Goal: Communication & Community: Connect with others

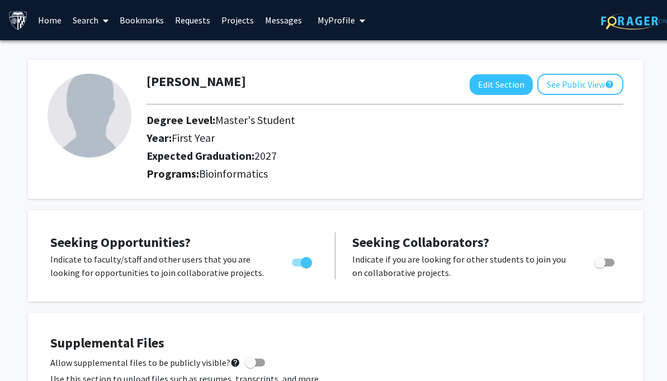
click at [179, 19] on link "Requests" at bounding box center [192, 20] width 46 height 39
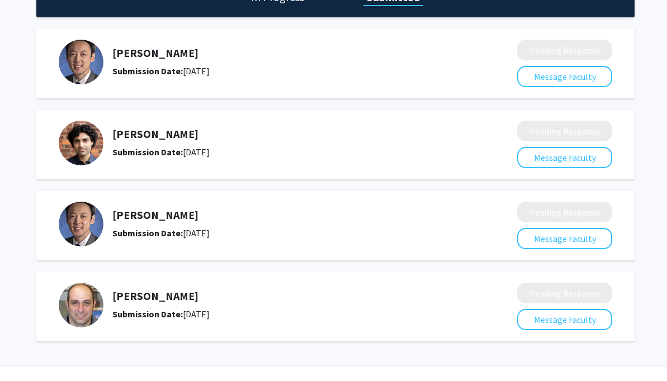
scroll to position [95, 0]
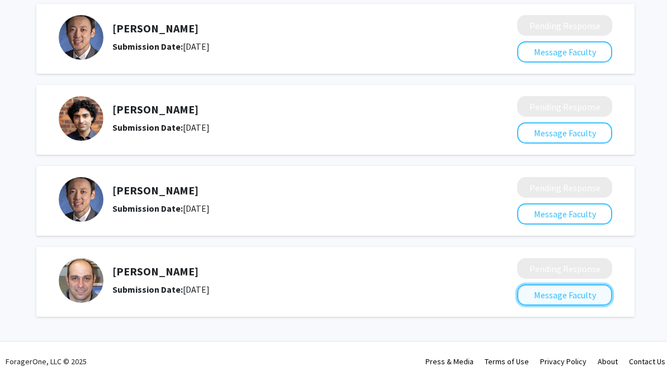
click at [597, 293] on button "Message Faculty" at bounding box center [564, 294] width 95 height 21
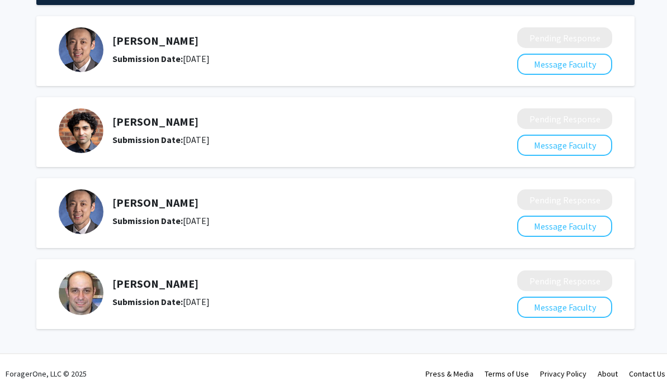
scroll to position [95, 0]
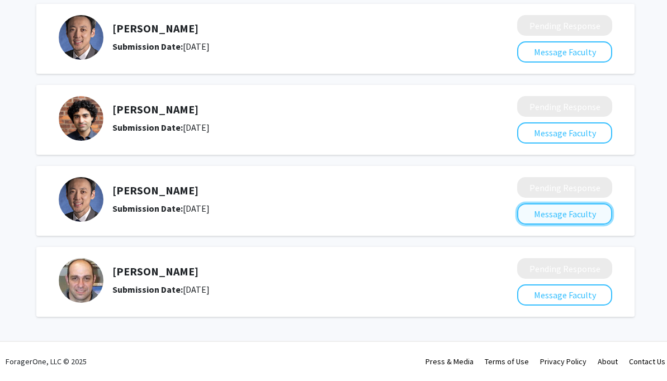
click at [576, 213] on button "Message Faculty" at bounding box center [564, 213] width 95 height 21
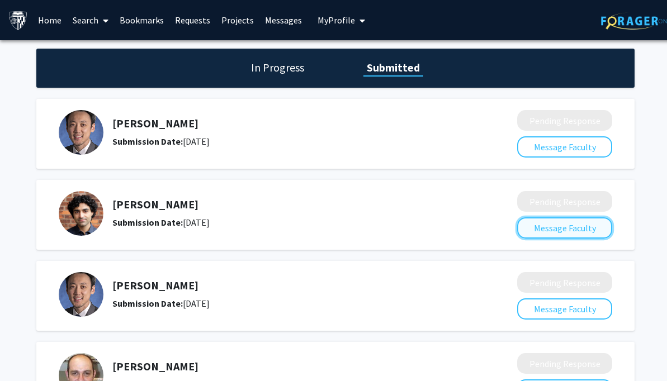
click at [565, 236] on button "Message Faculty" at bounding box center [564, 227] width 95 height 21
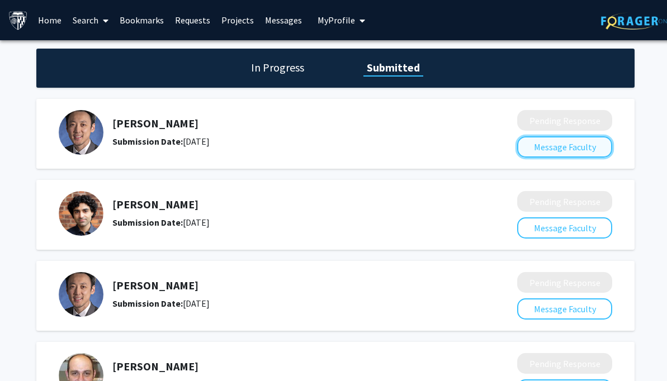
click at [577, 151] on button "Message Faculty" at bounding box center [564, 146] width 95 height 21
